Goal: Transaction & Acquisition: Book appointment/travel/reservation

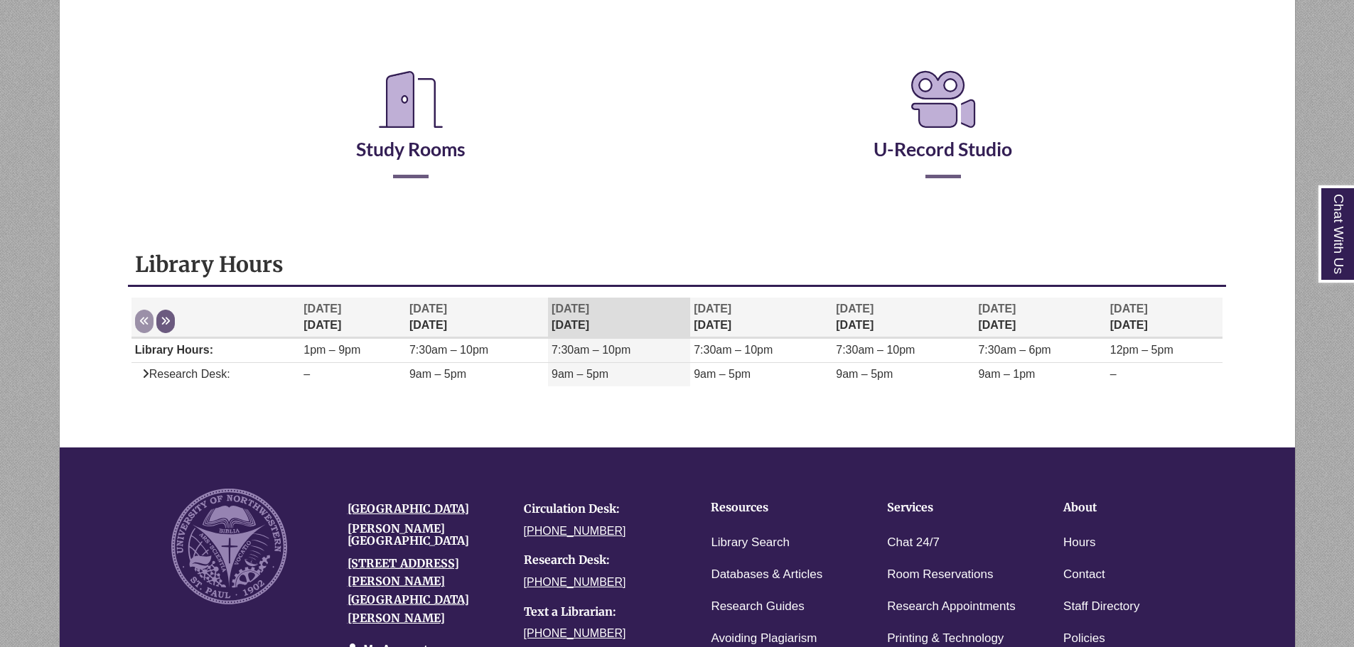
scroll to position [284, 0]
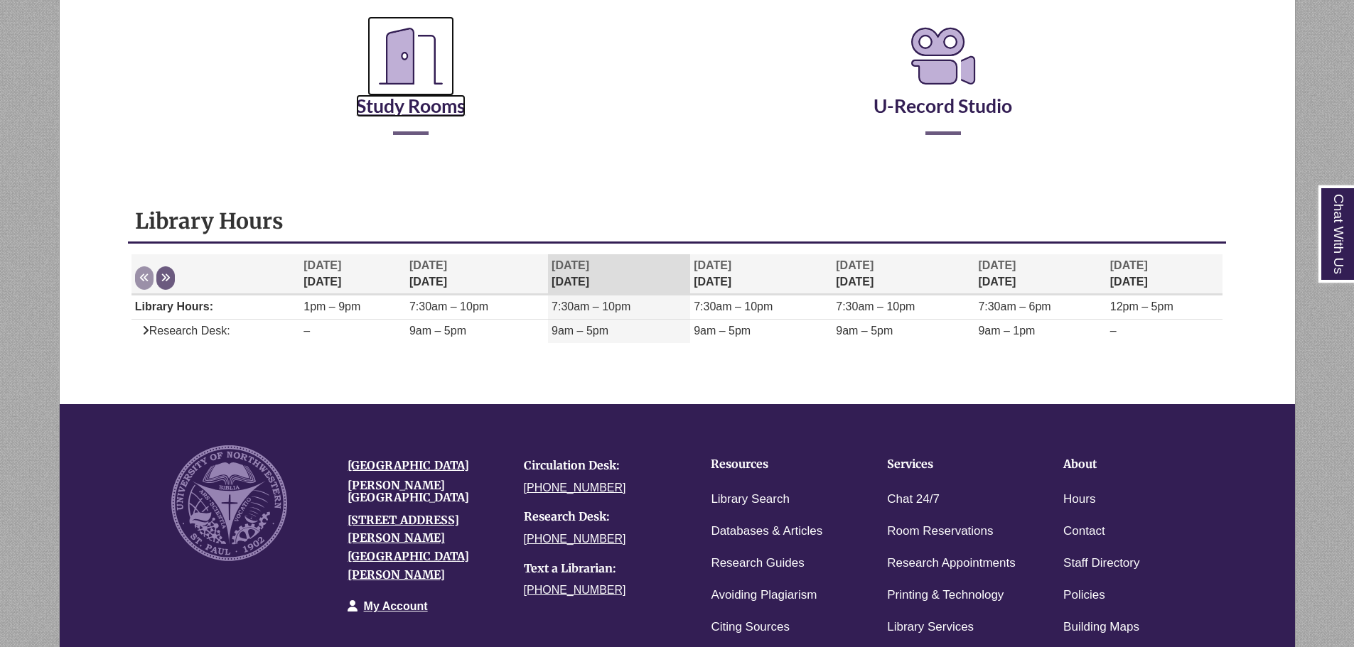
click at [405, 102] on link "Study Rooms" at bounding box center [410, 88] width 109 height 58
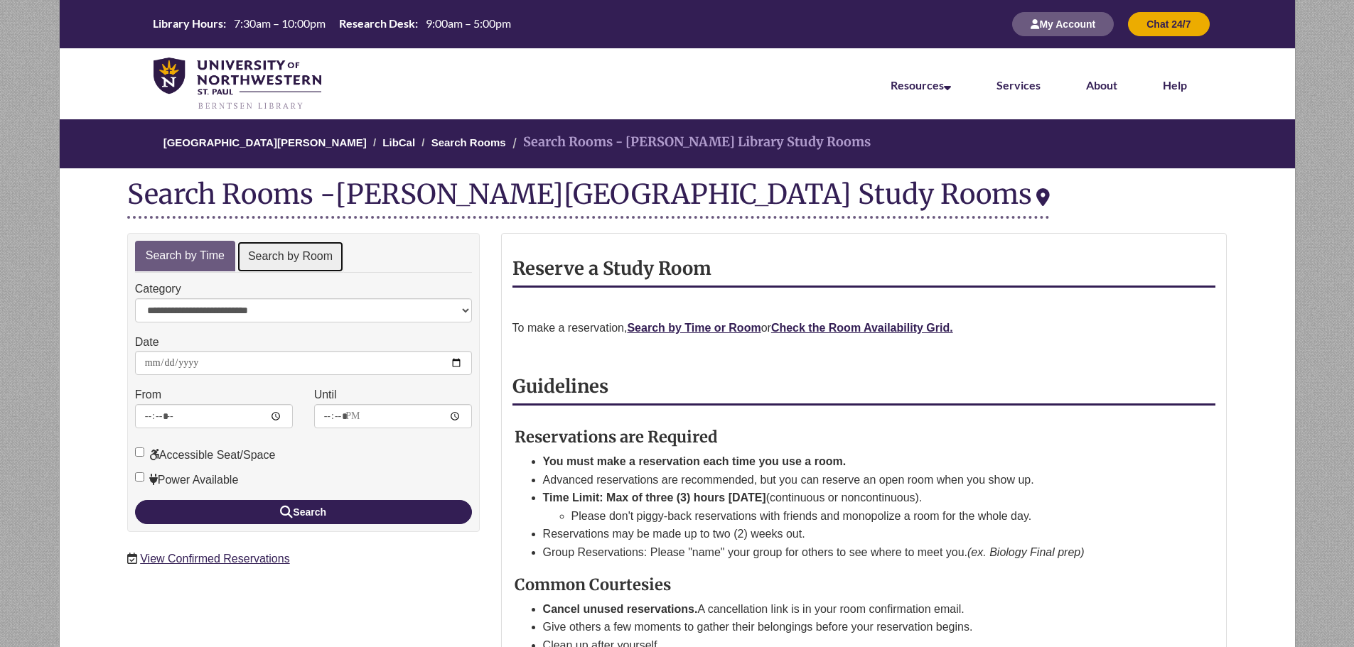
click at [302, 264] on link "Search by Room" at bounding box center [290, 257] width 107 height 32
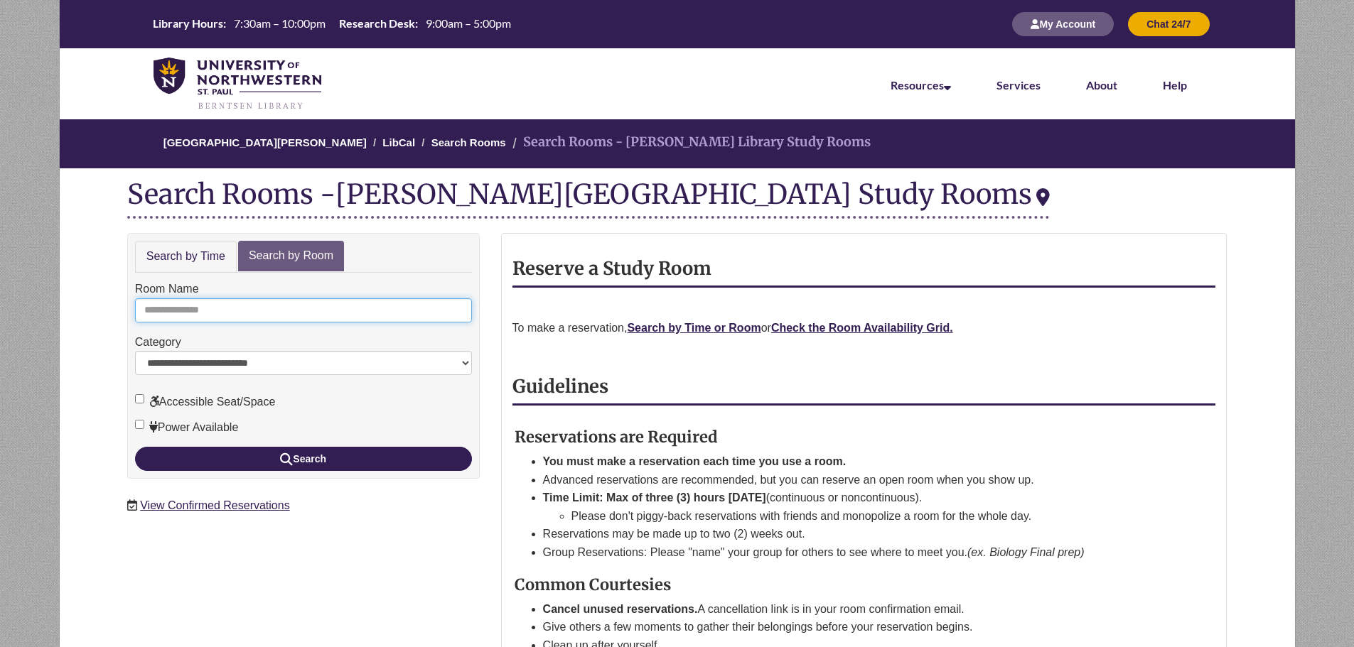
click at [284, 300] on input "Room Name" at bounding box center [303, 310] width 337 height 24
type input "*"
click at [135, 447] on button "Search" at bounding box center [303, 459] width 337 height 24
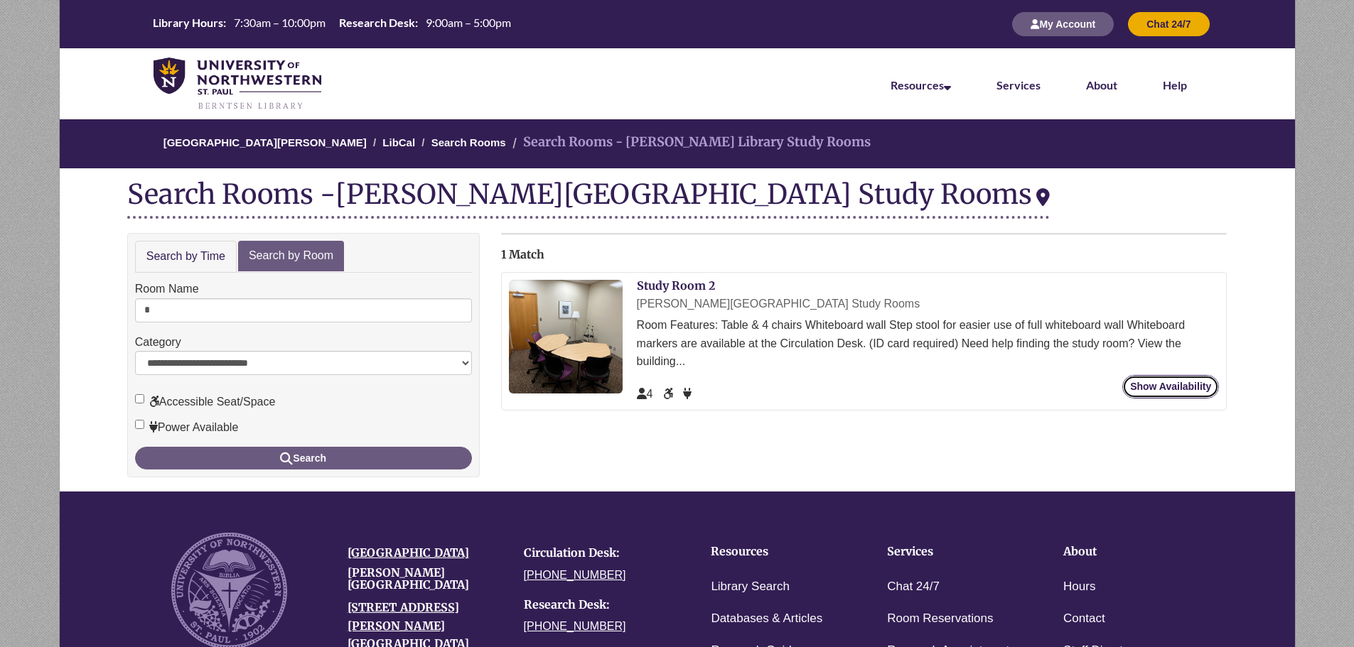
click at [1181, 389] on link "Show Availability" at bounding box center [1170, 386] width 97 height 23
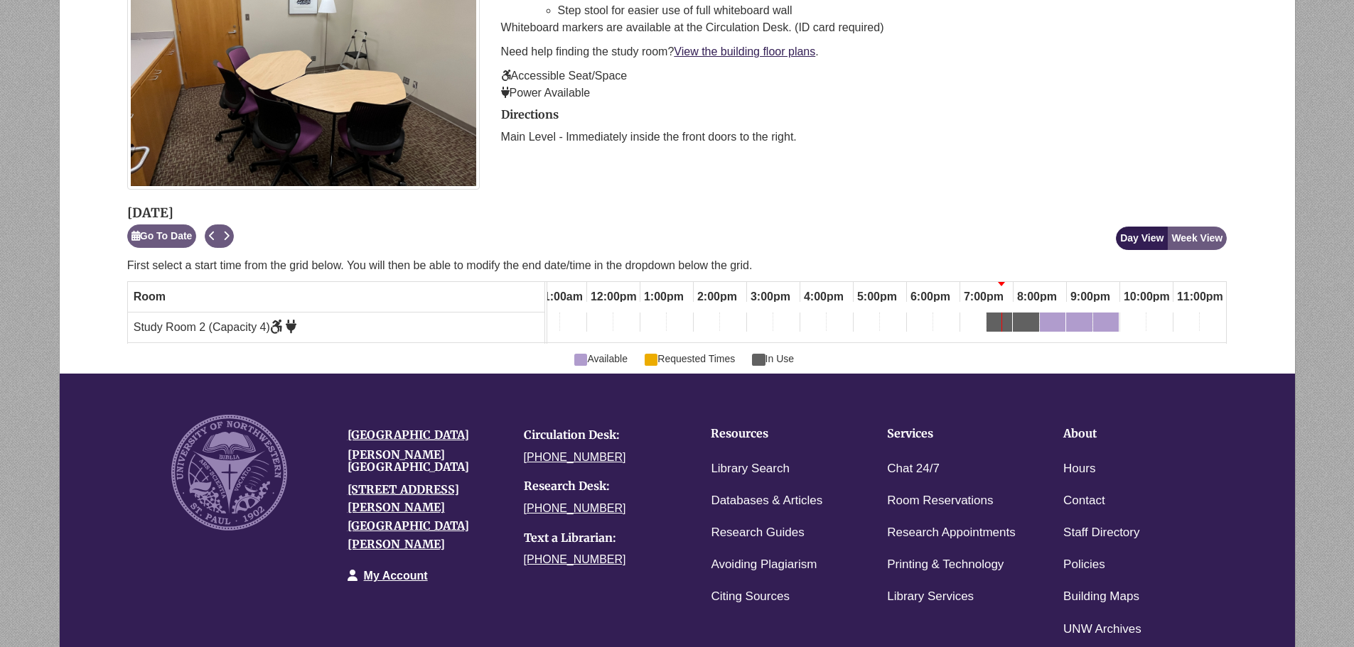
scroll to position [355, 0]
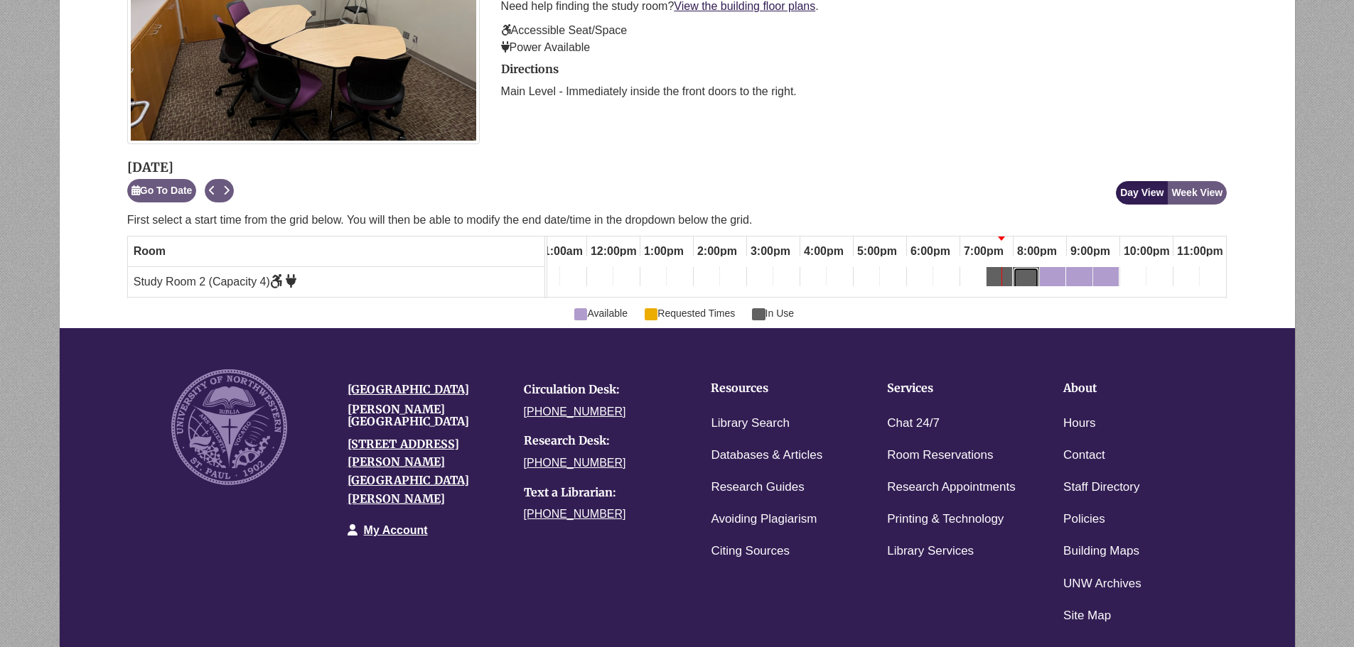
drag, startPoint x: 1020, startPoint y: 284, endPoint x: 993, endPoint y: 293, distance: 28.5
click at [993, 293] on td at bounding box center [999, 282] width 27 height 30
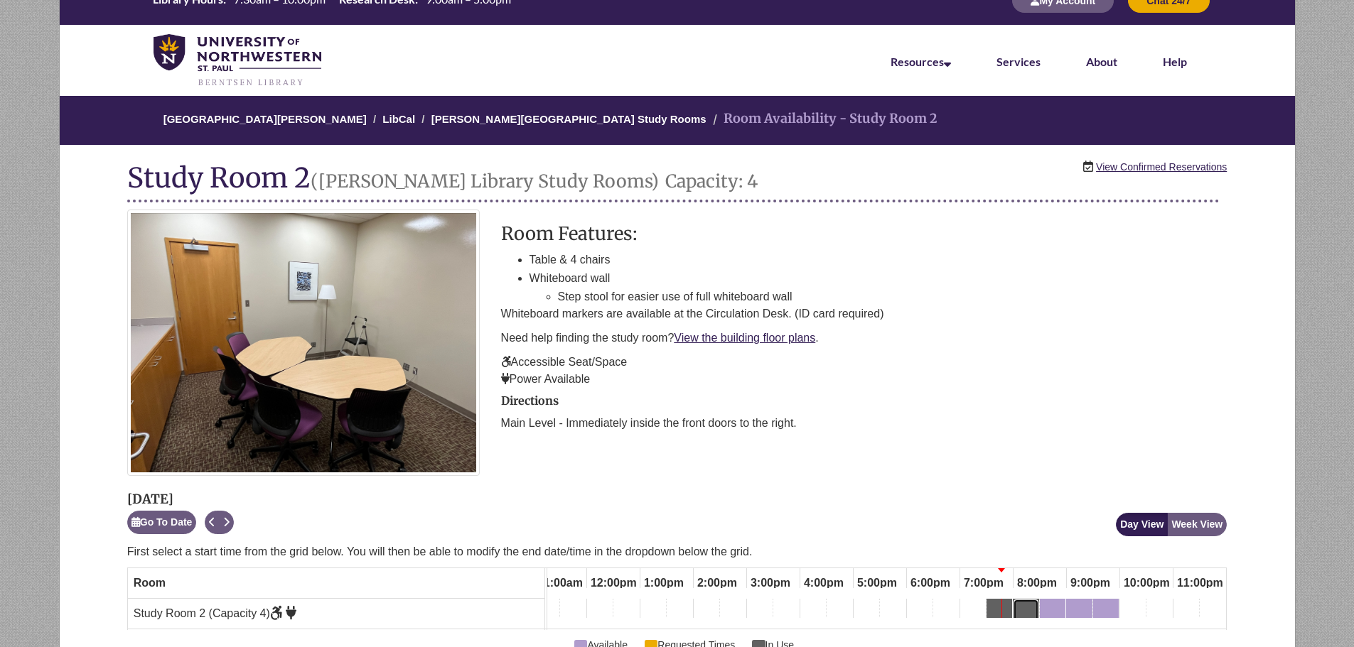
scroll to position [0, 0]
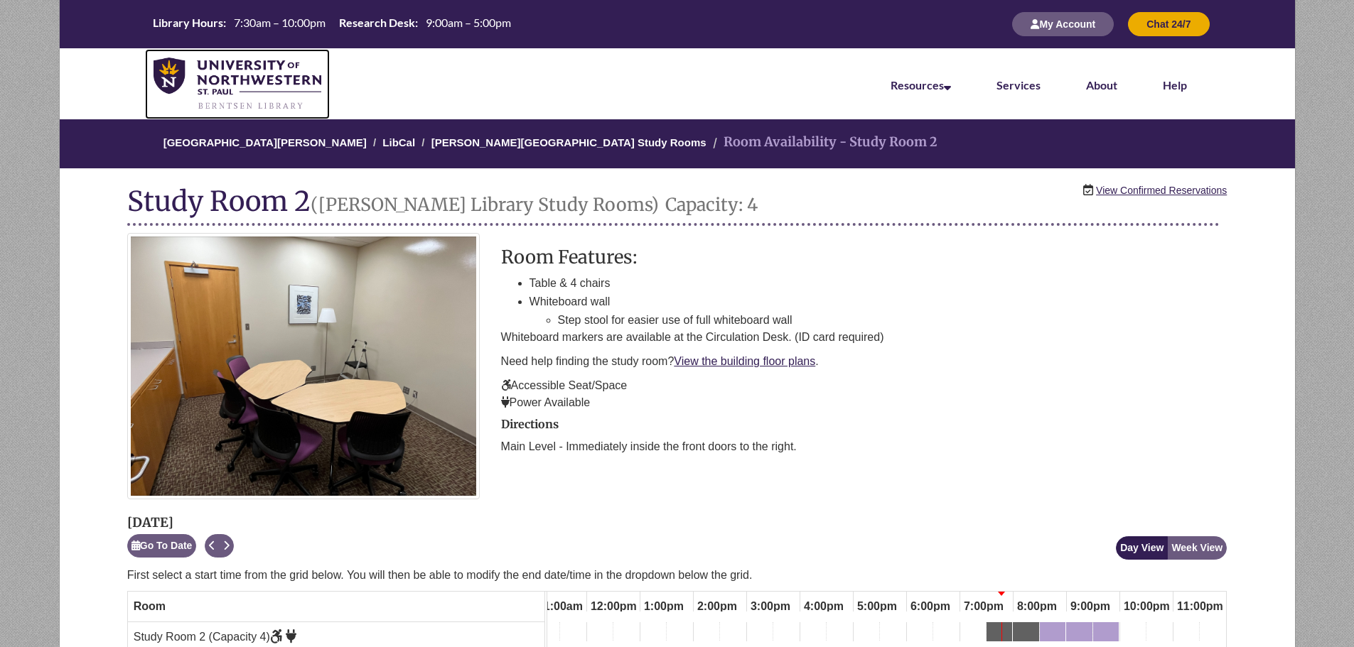
click at [223, 66] on img at bounding box center [237, 84] width 168 height 53
